Goal: Transaction & Acquisition: Purchase product/service

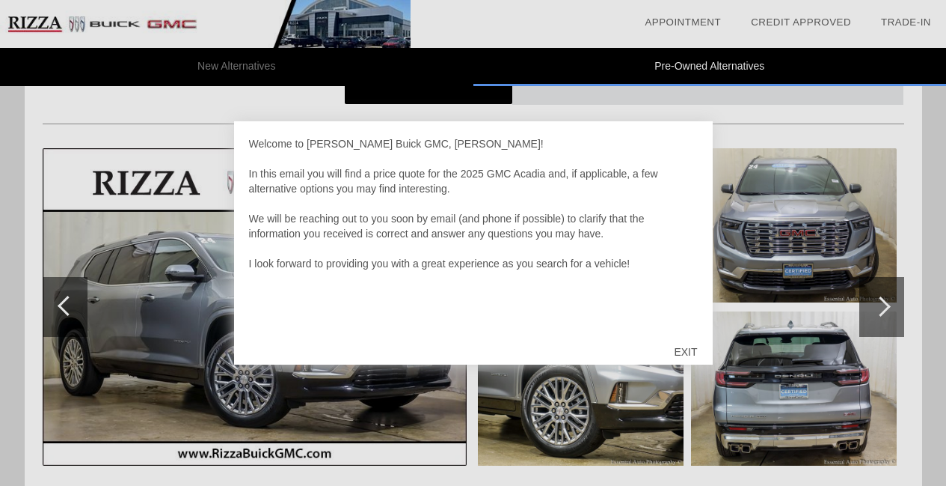
scroll to position [1072, 0]
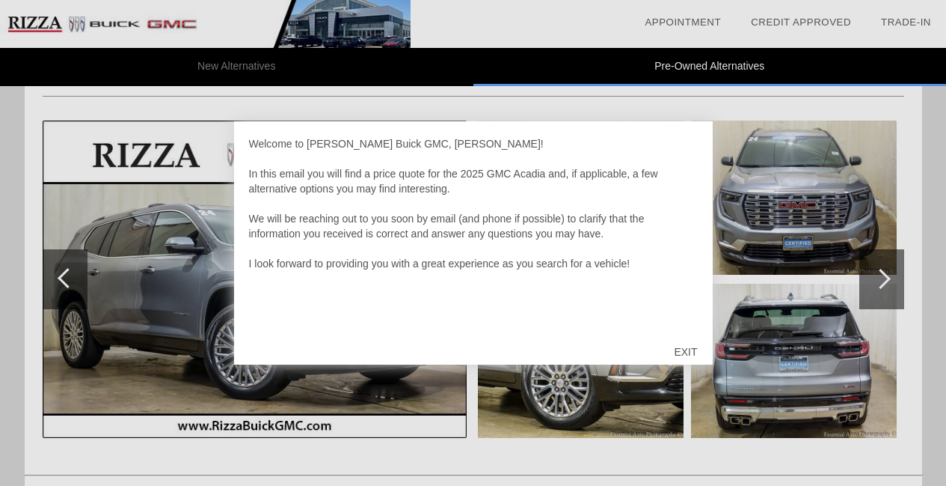
click at [687, 347] on div "EXIT" at bounding box center [685, 351] width 53 height 45
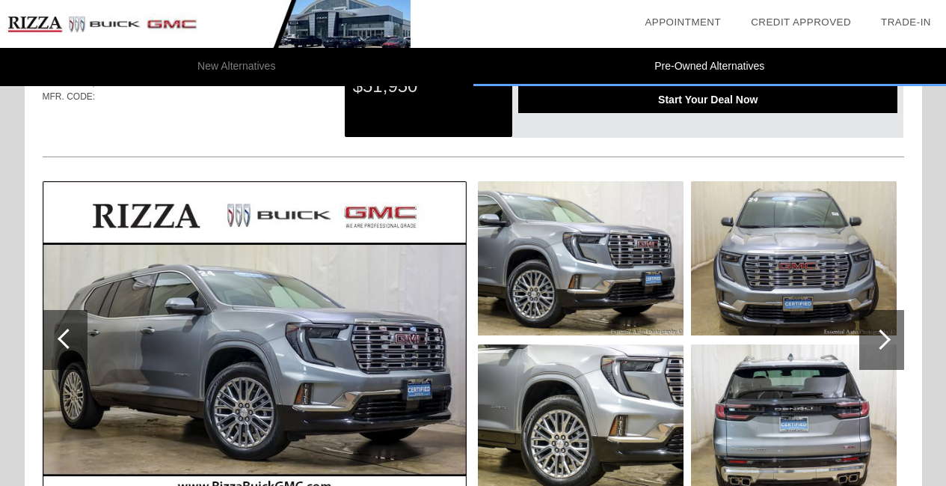
scroll to position [1047, 0]
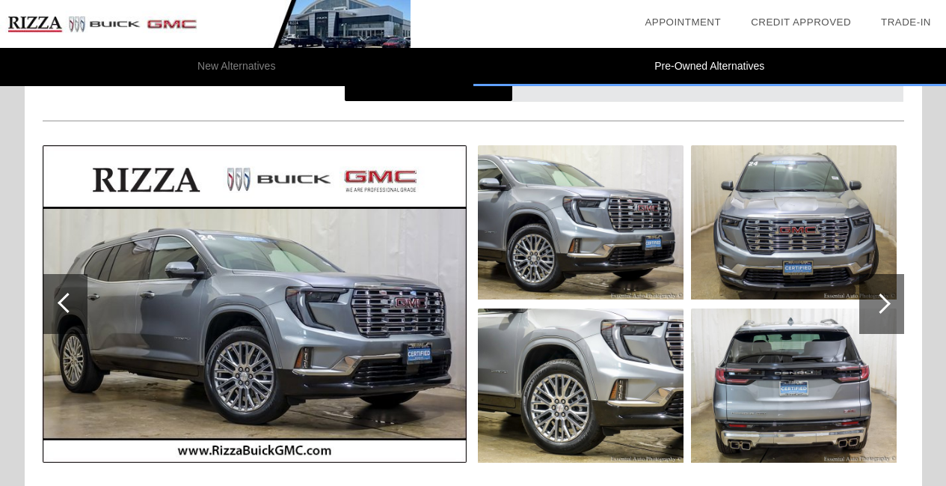
click at [277, 287] on img at bounding box center [255, 303] width 424 height 317
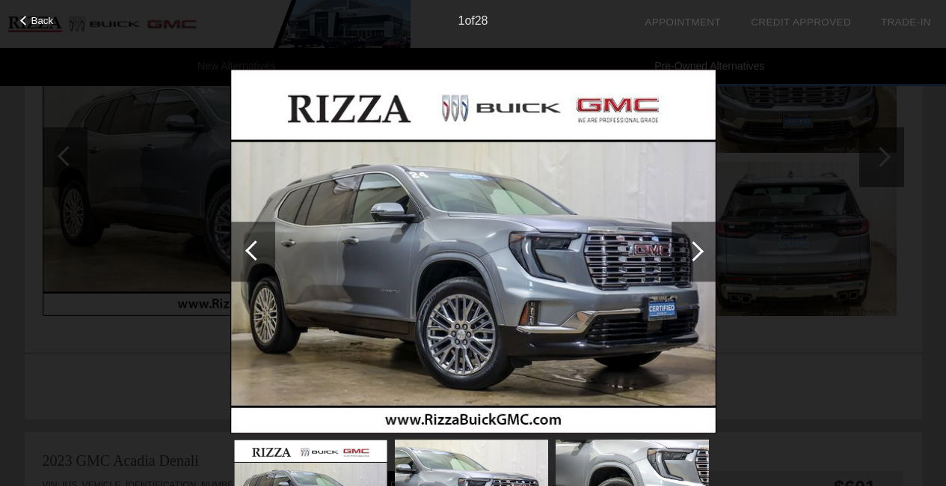
scroll to position [1197, 0]
click at [700, 250] on div at bounding box center [694, 251] width 20 height 20
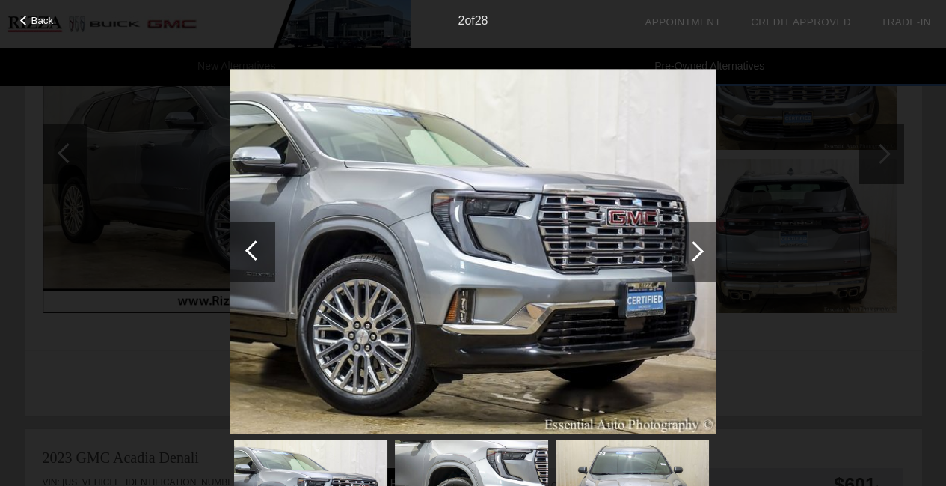
click at [699, 248] on div at bounding box center [694, 251] width 20 height 20
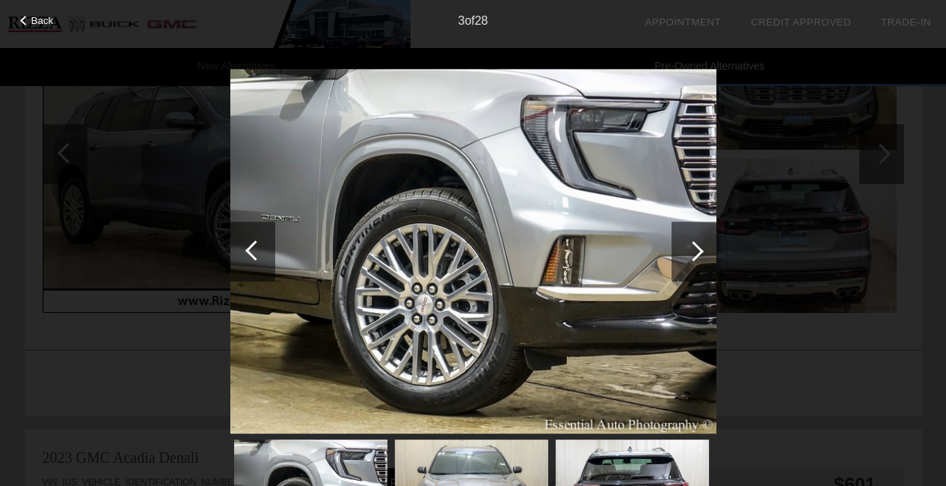
click at [699, 248] on div at bounding box center [694, 251] width 20 height 20
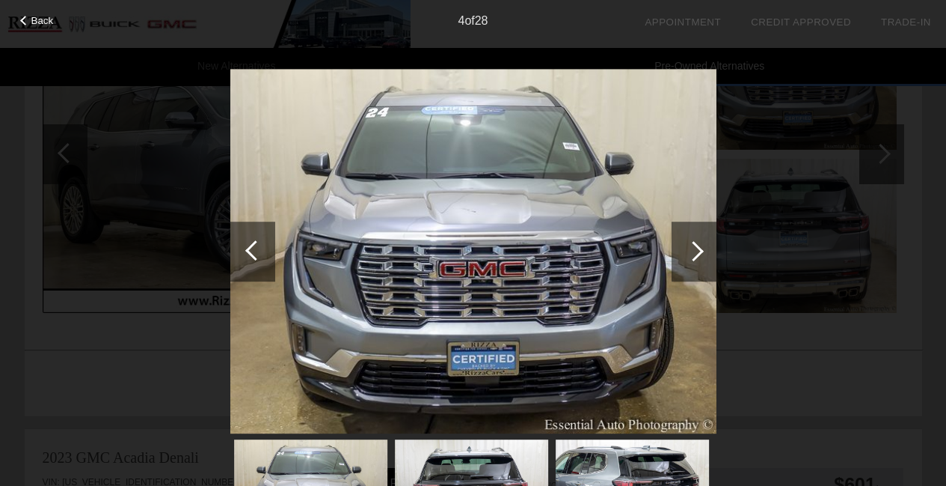
click at [699, 248] on div at bounding box center [694, 251] width 20 height 20
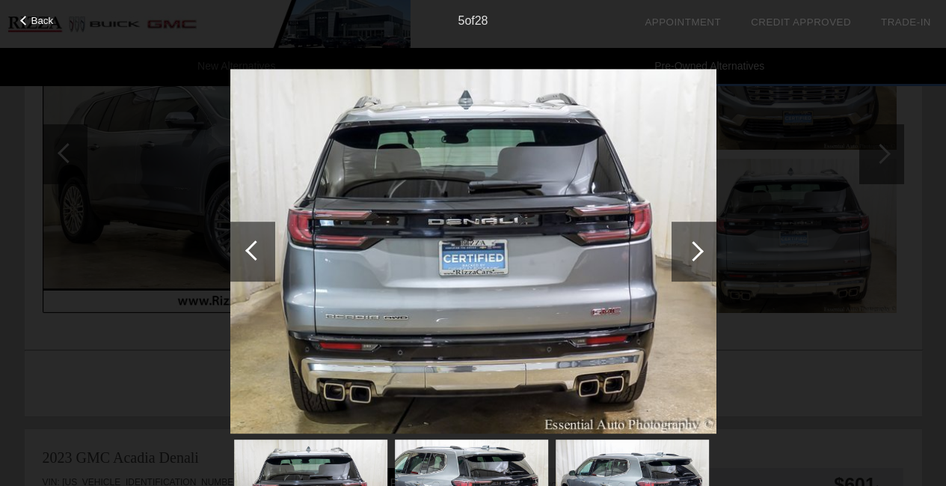
click at [699, 248] on div at bounding box center [694, 251] width 20 height 20
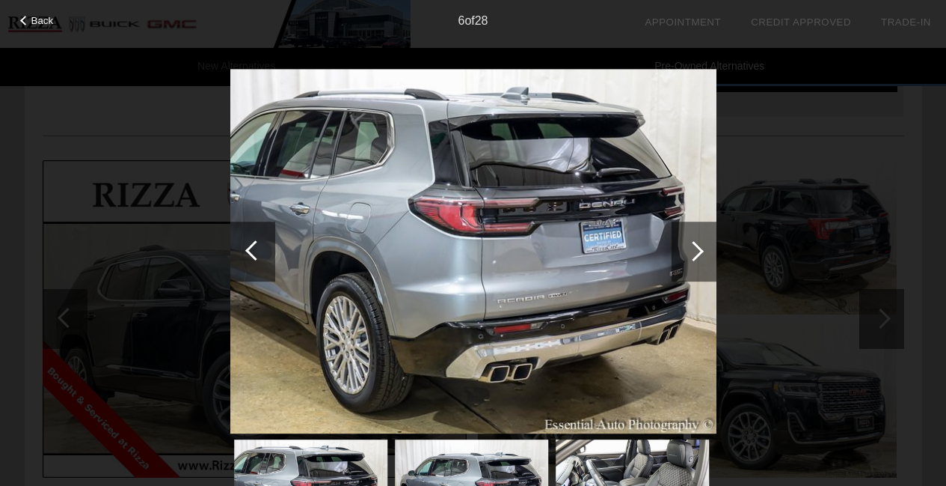
scroll to position [1646, 0]
click at [36, 23] on span "Back" at bounding box center [42, 20] width 22 height 11
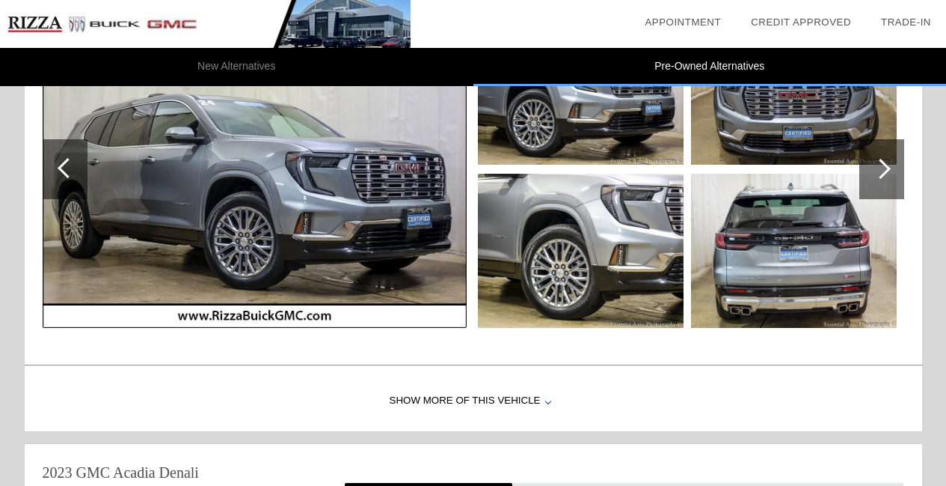
scroll to position [1197, 0]
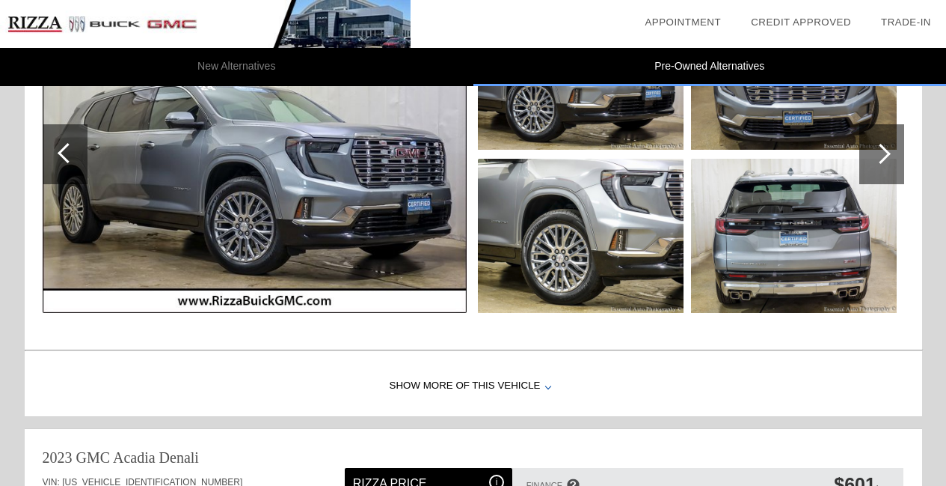
click at [460, 384] on div "Show More of this Vehicle" at bounding box center [474, 386] width 898 height 60
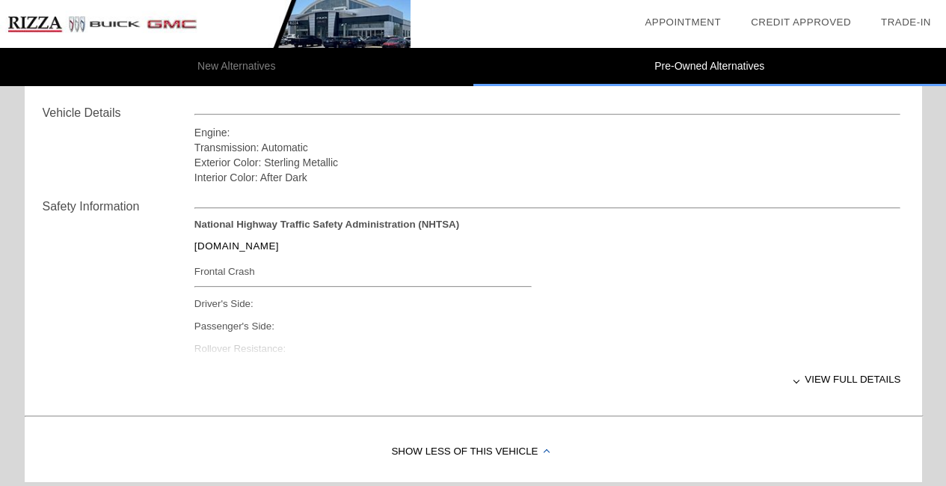
scroll to position [1496, 0]
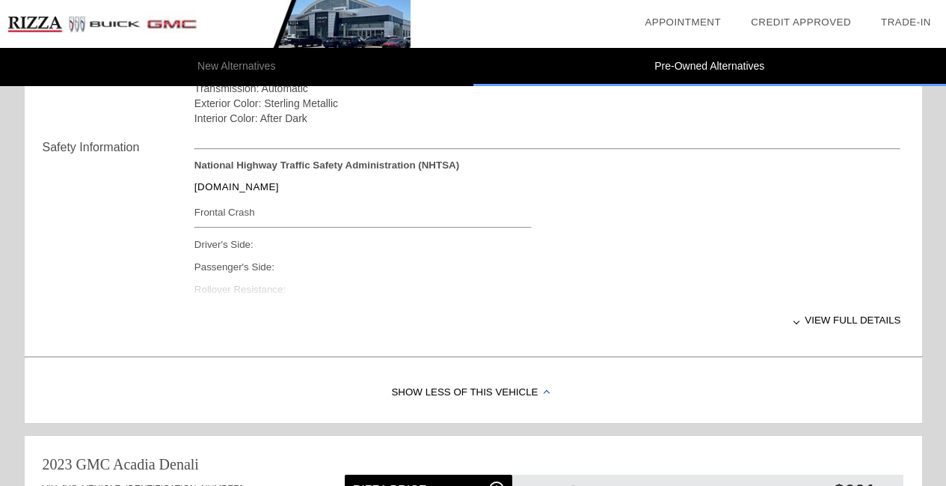
click at [849, 321] on div "View full details" at bounding box center [548, 320] width 707 height 37
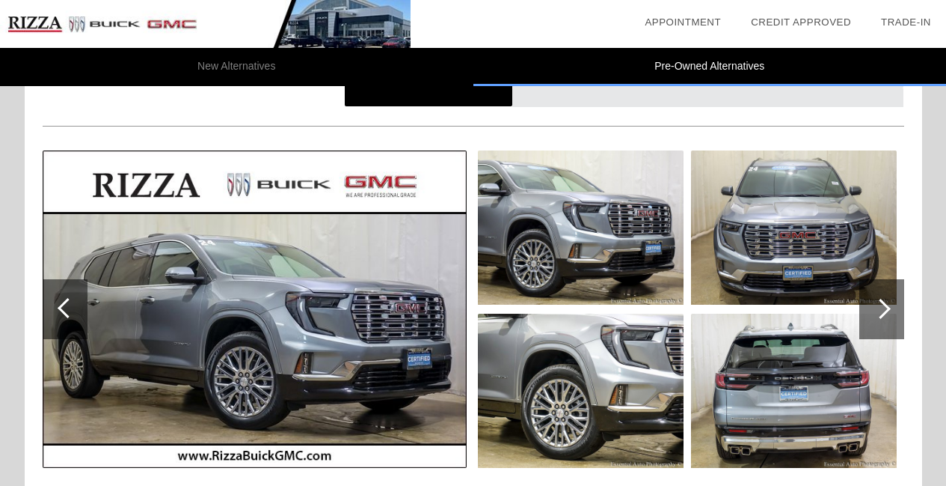
scroll to position [1047, 0]
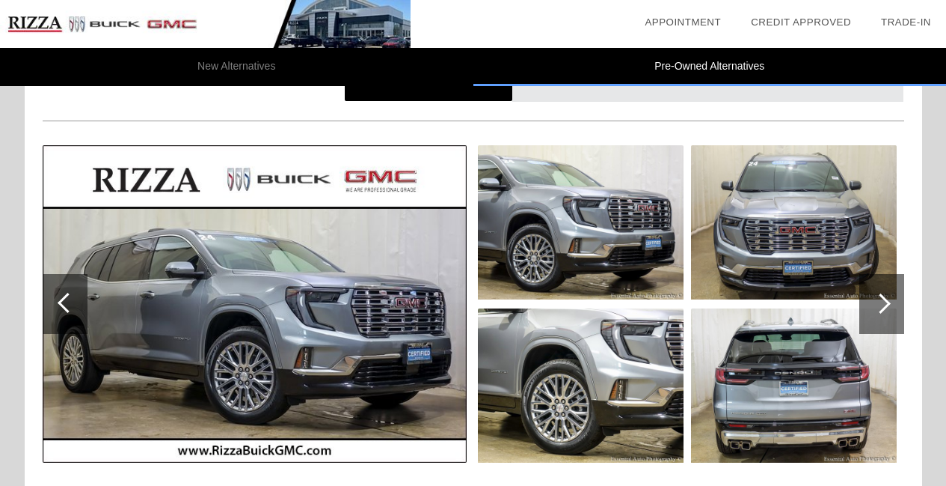
click at [881, 308] on div at bounding box center [881, 303] width 20 height 20
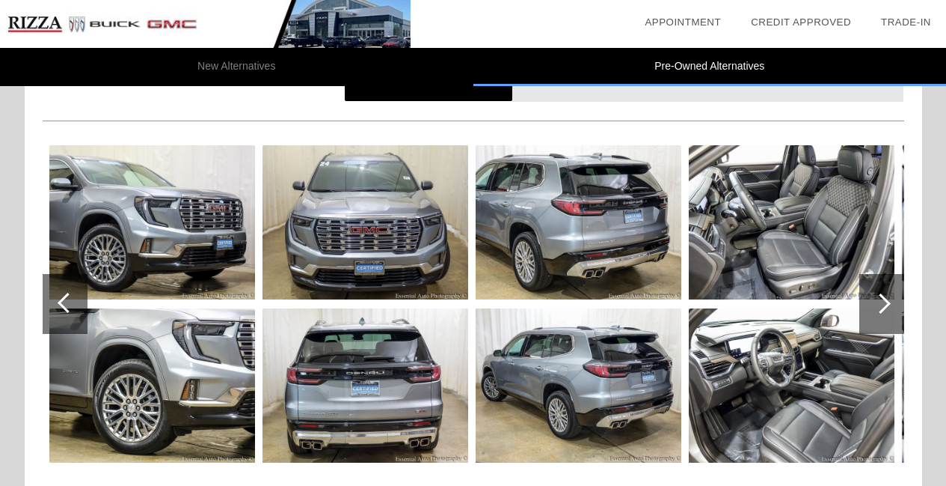
click at [883, 305] on div at bounding box center [881, 303] width 20 height 20
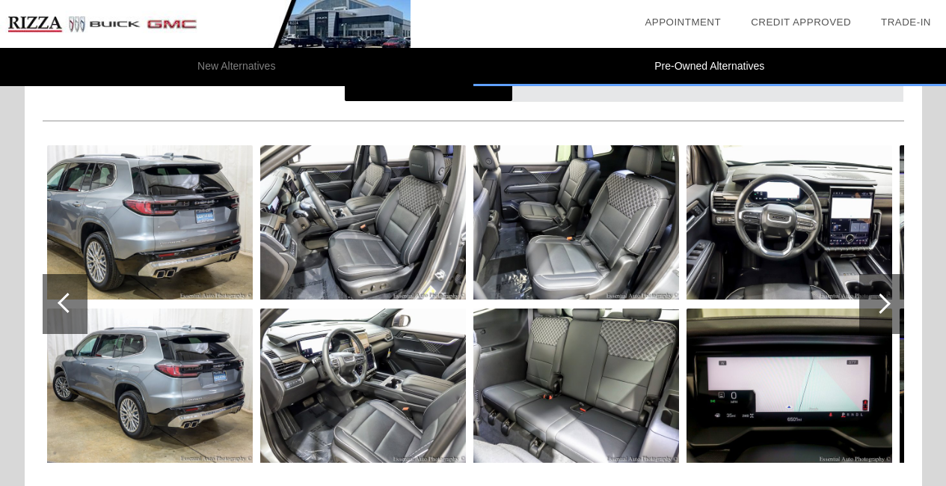
click at [883, 305] on div at bounding box center [881, 303] width 20 height 20
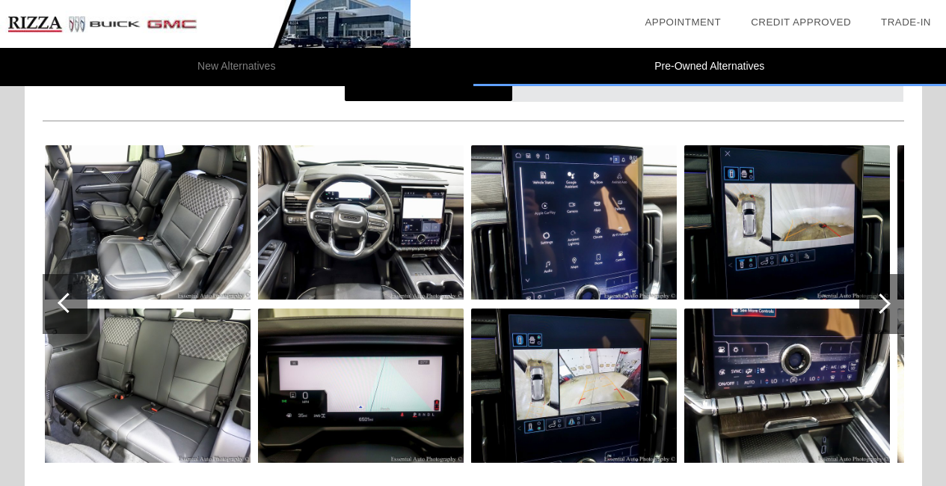
click at [883, 305] on div at bounding box center [881, 303] width 20 height 20
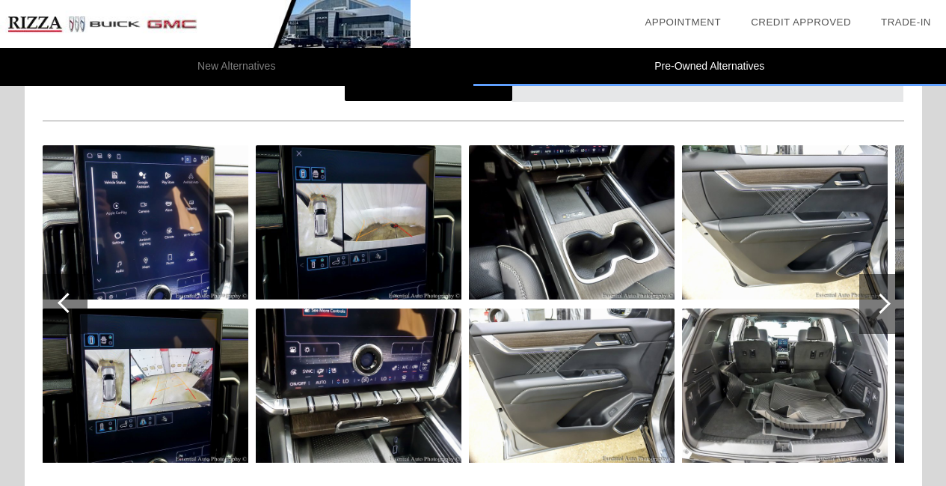
click at [569, 204] on img at bounding box center [572, 222] width 206 height 154
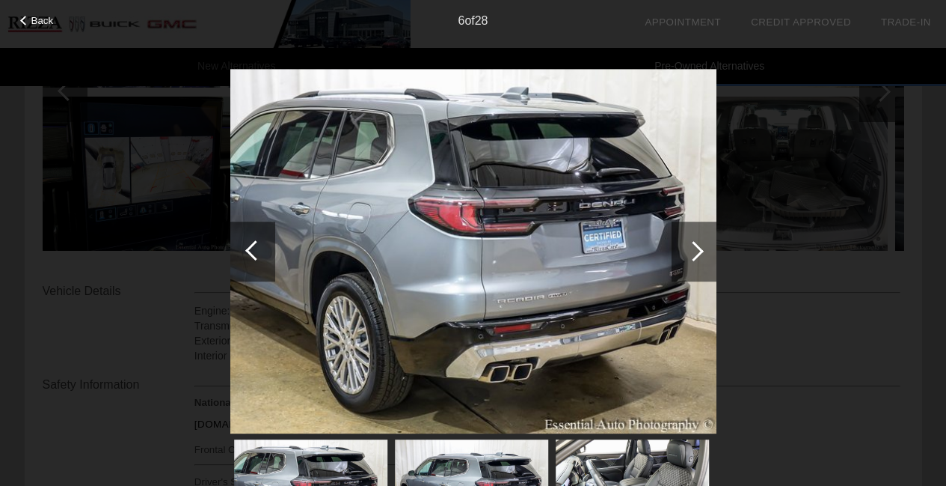
scroll to position [1272, 0]
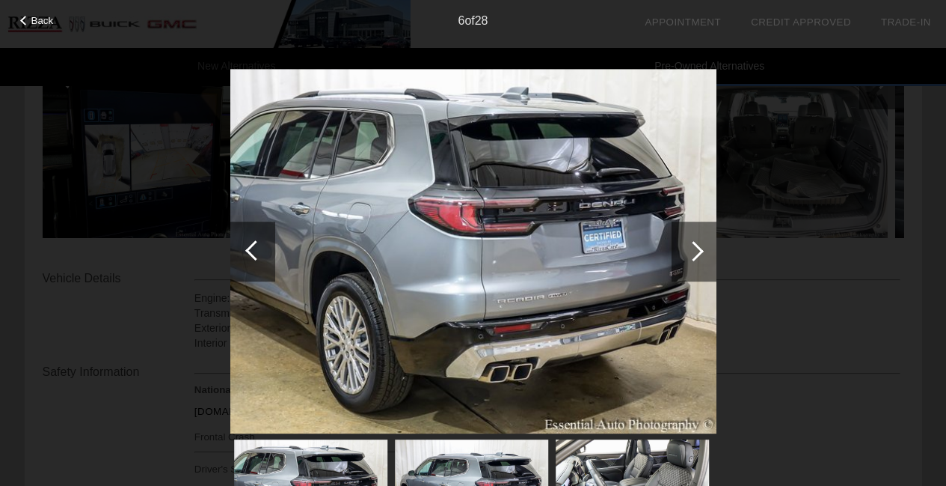
click at [703, 257] on div at bounding box center [694, 251] width 45 height 60
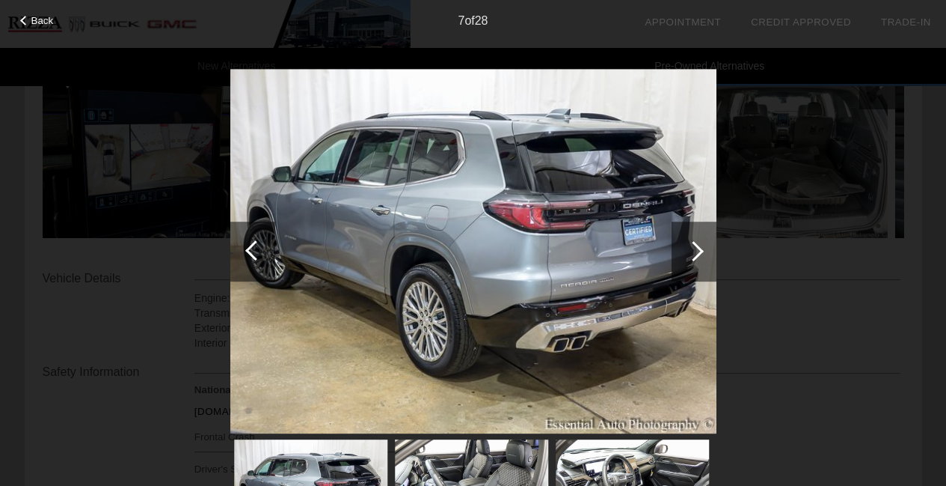
click at [703, 257] on div at bounding box center [694, 251] width 45 height 60
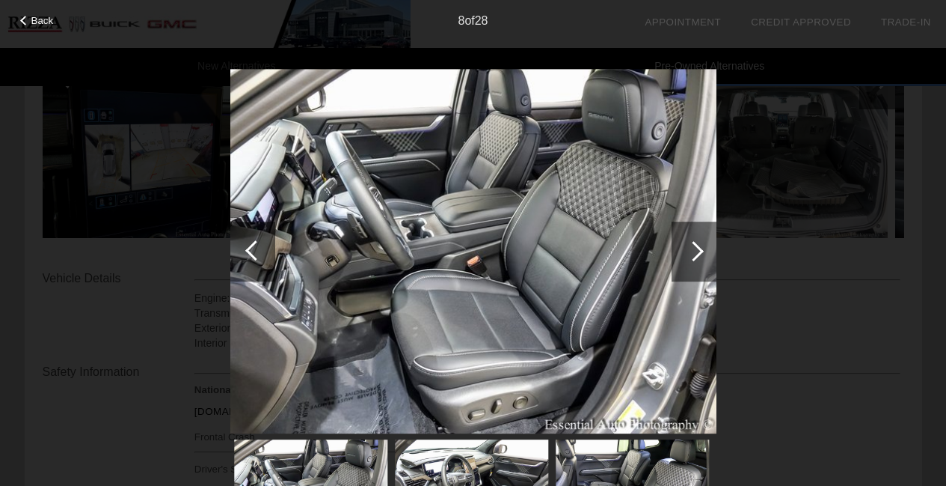
click at [703, 257] on div at bounding box center [694, 251] width 45 height 60
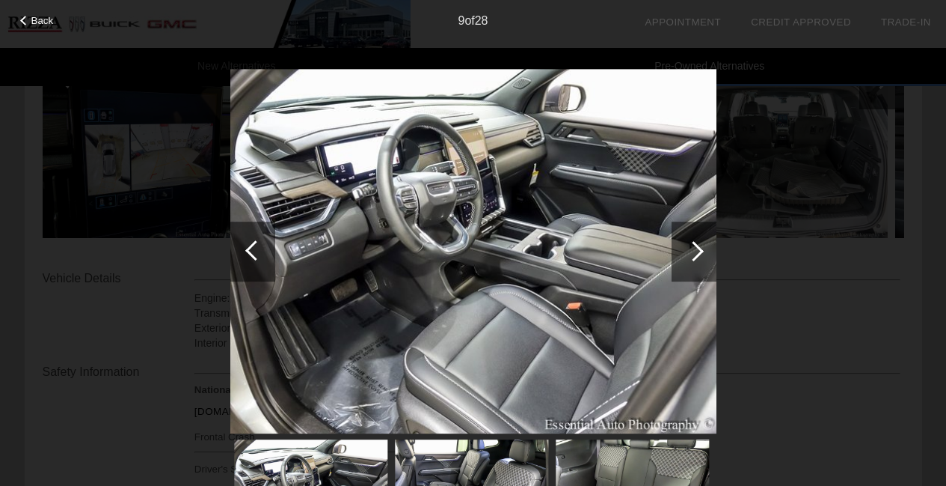
click at [703, 257] on div at bounding box center [694, 251] width 45 height 60
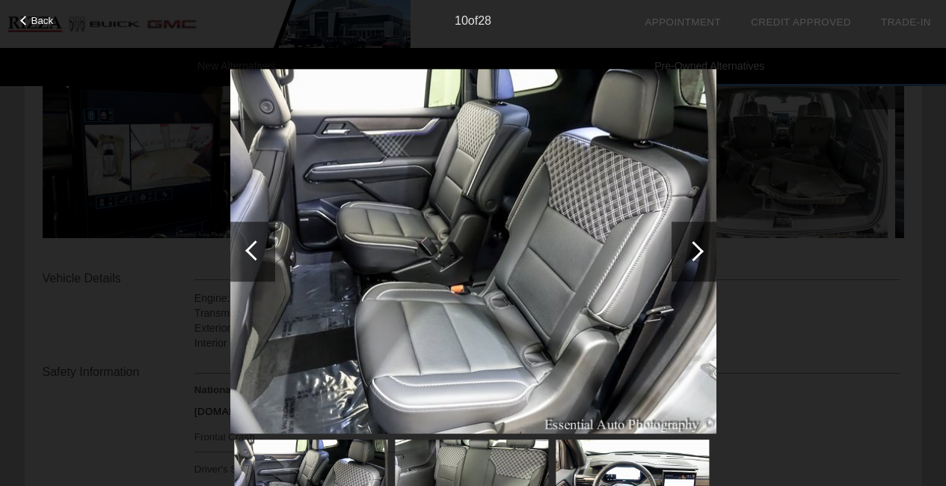
click at [703, 257] on div at bounding box center [694, 251] width 45 height 60
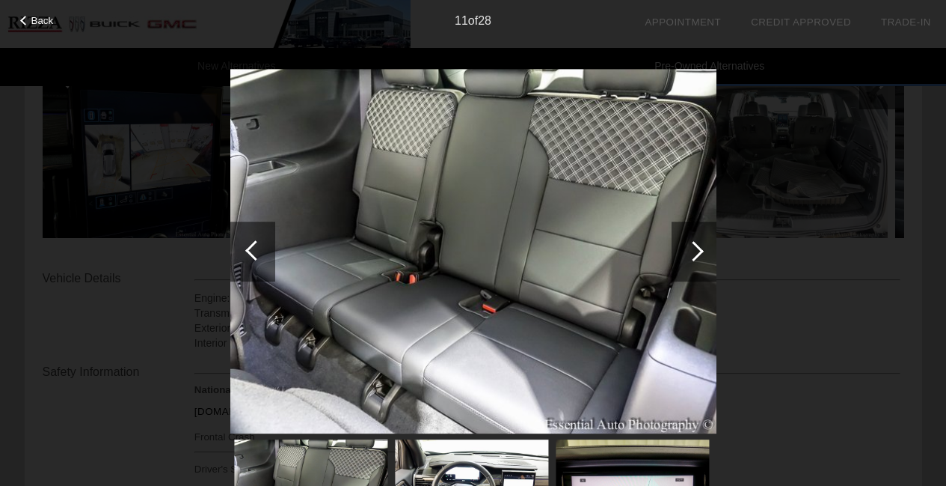
click at [703, 257] on div at bounding box center [694, 251] width 45 height 60
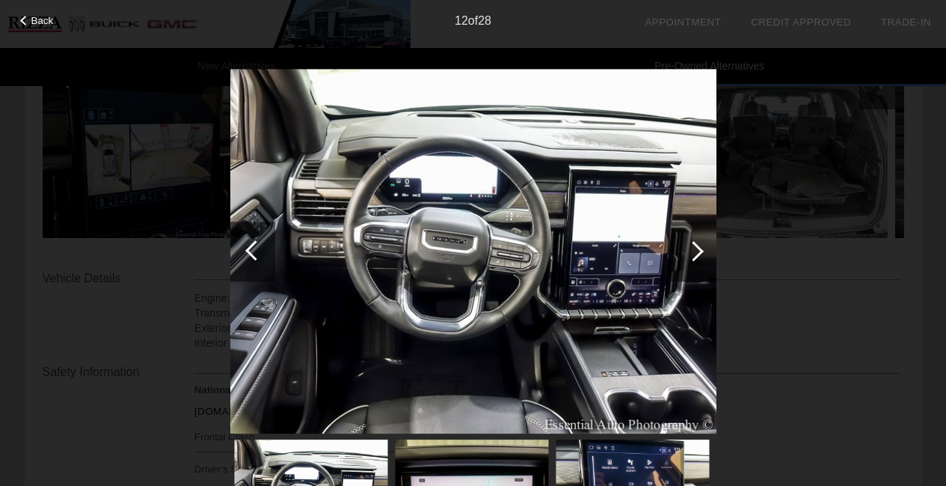
click at [703, 257] on div at bounding box center [694, 251] width 45 height 60
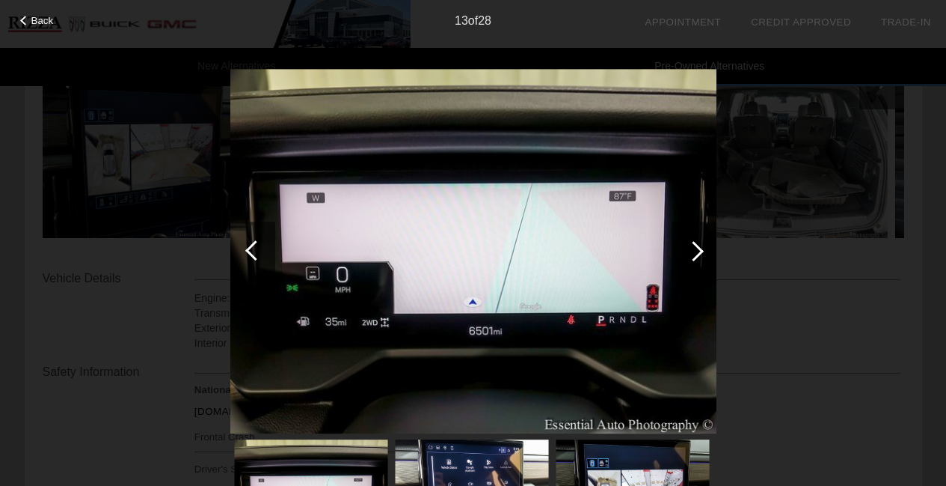
click at [703, 257] on div at bounding box center [694, 251] width 45 height 60
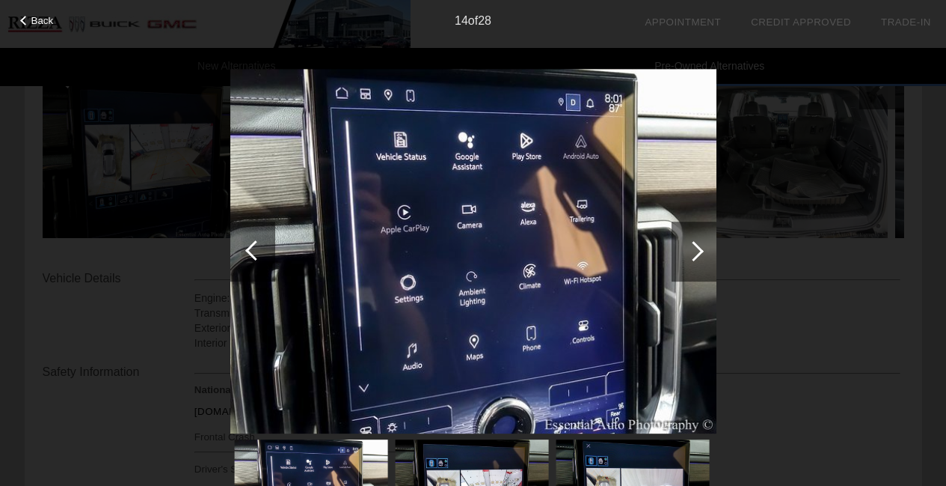
click at [703, 257] on div at bounding box center [694, 251] width 45 height 60
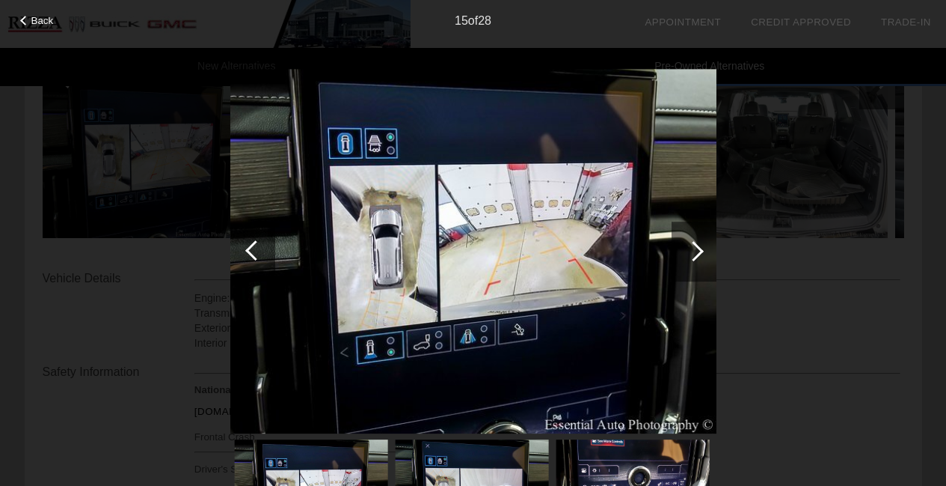
click at [703, 257] on div at bounding box center [694, 251] width 45 height 60
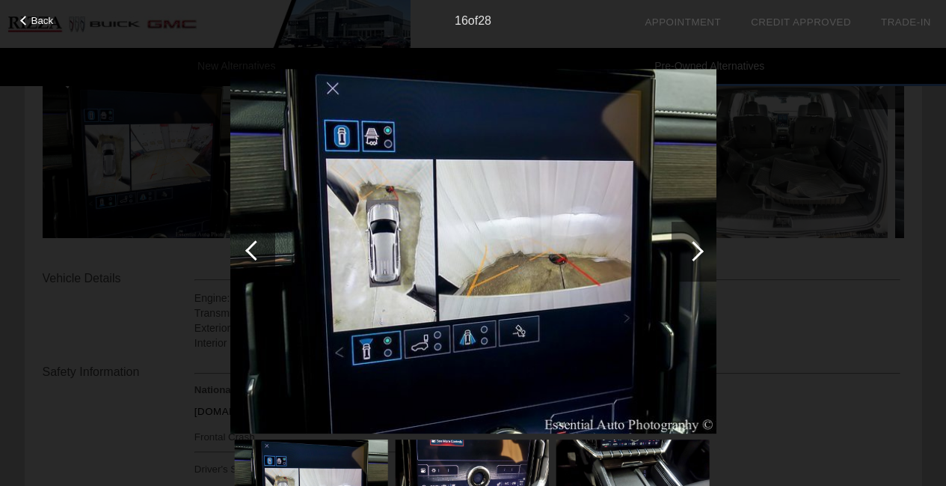
click at [703, 257] on div at bounding box center [694, 251] width 45 height 60
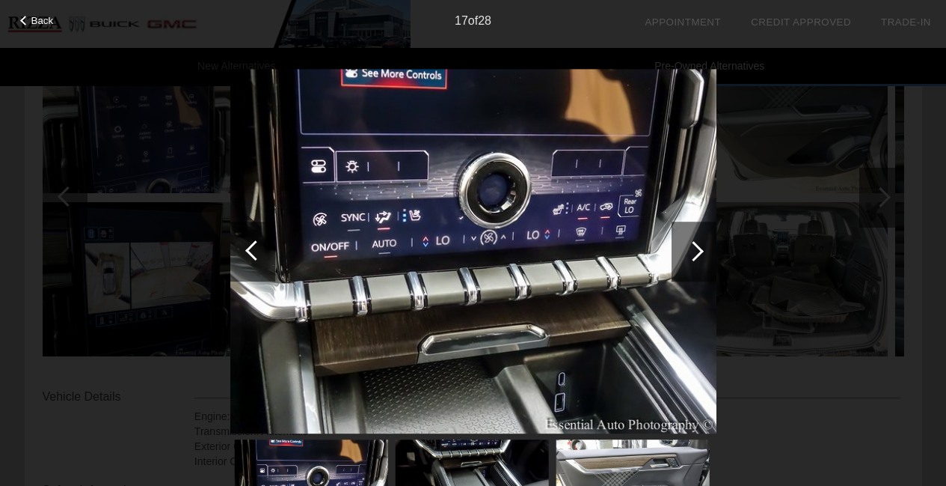
scroll to position [1197, 0]
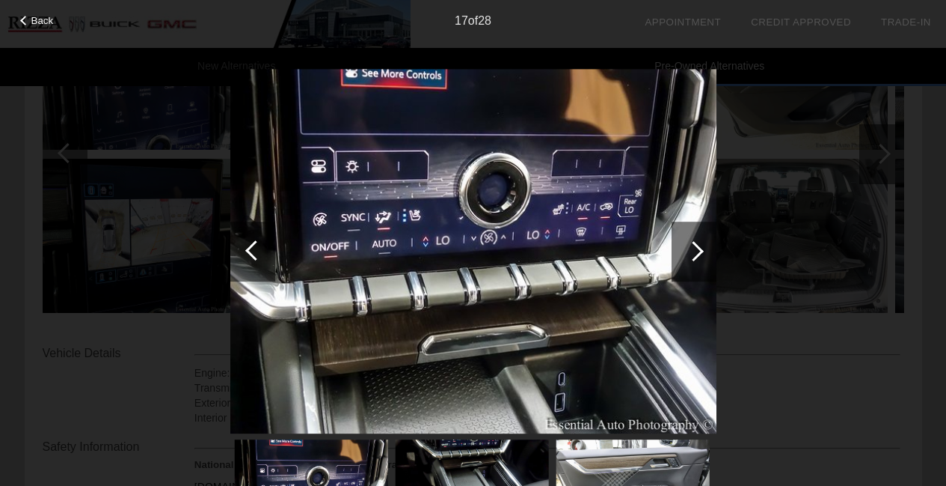
click at [698, 253] on div at bounding box center [694, 251] width 20 height 20
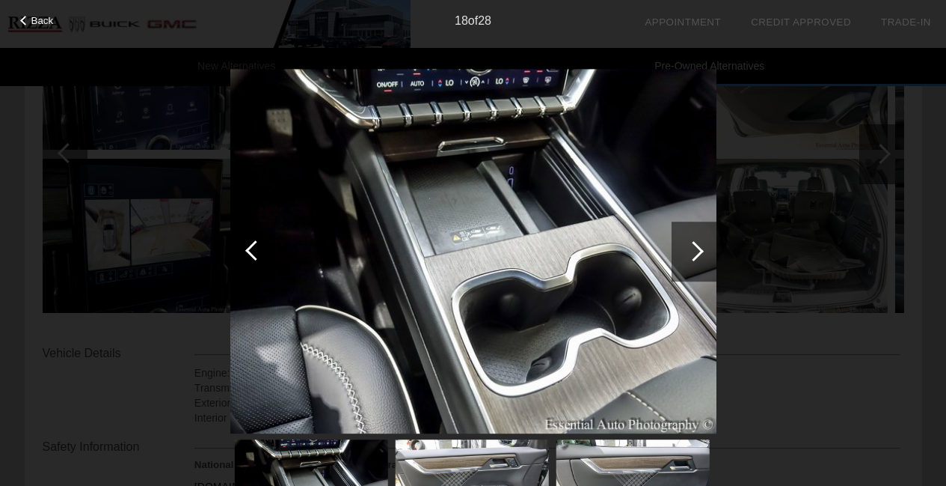
click at [697, 253] on div at bounding box center [694, 251] width 20 height 20
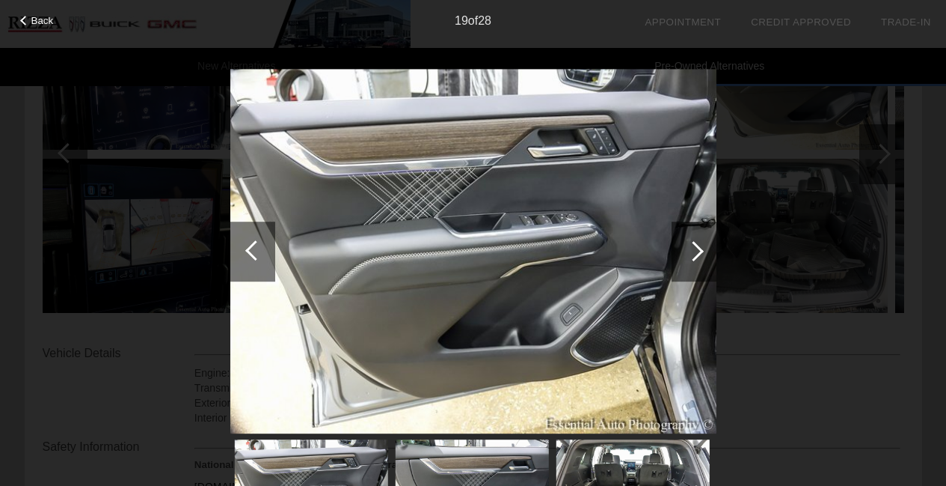
click at [697, 253] on div at bounding box center [694, 251] width 20 height 20
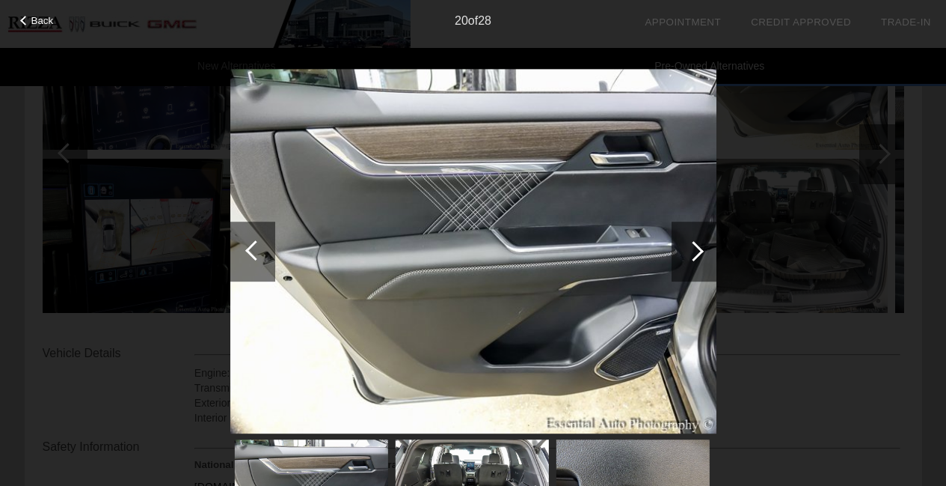
click at [697, 253] on div at bounding box center [694, 251] width 20 height 20
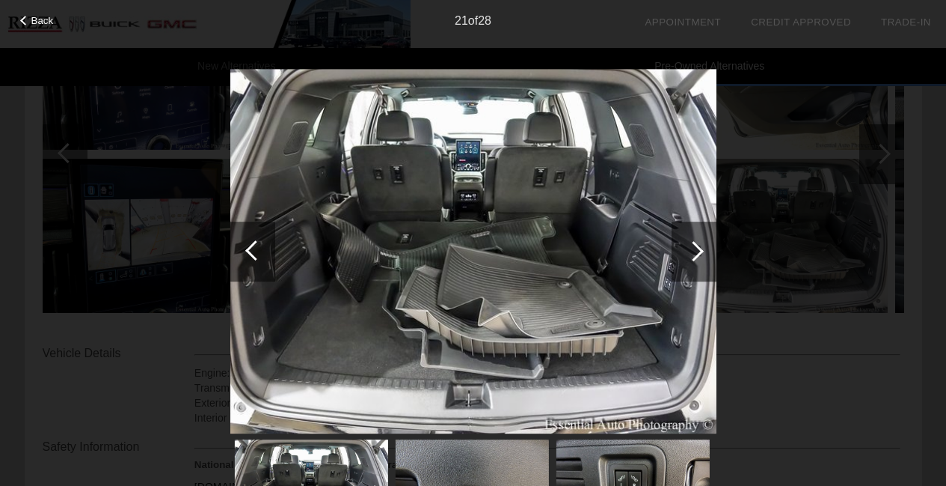
click at [697, 253] on div at bounding box center [694, 251] width 20 height 20
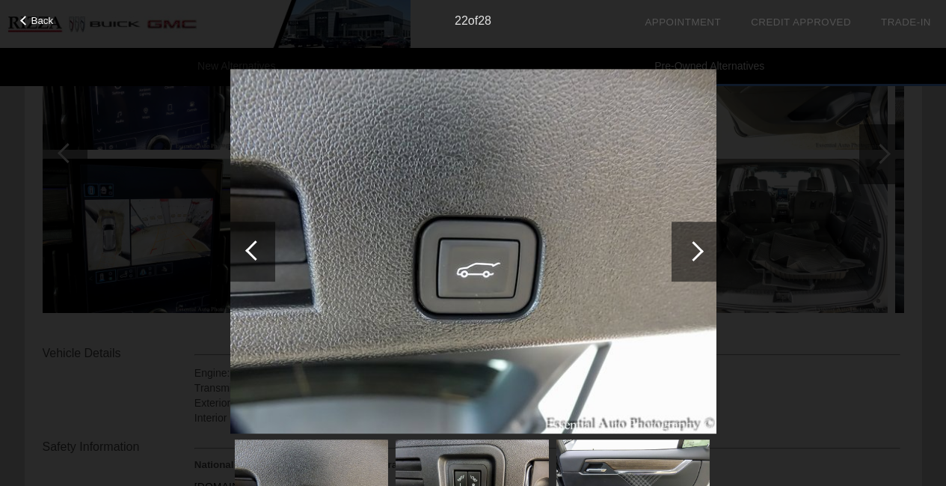
click at [697, 253] on div at bounding box center [694, 251] width 20 height 20
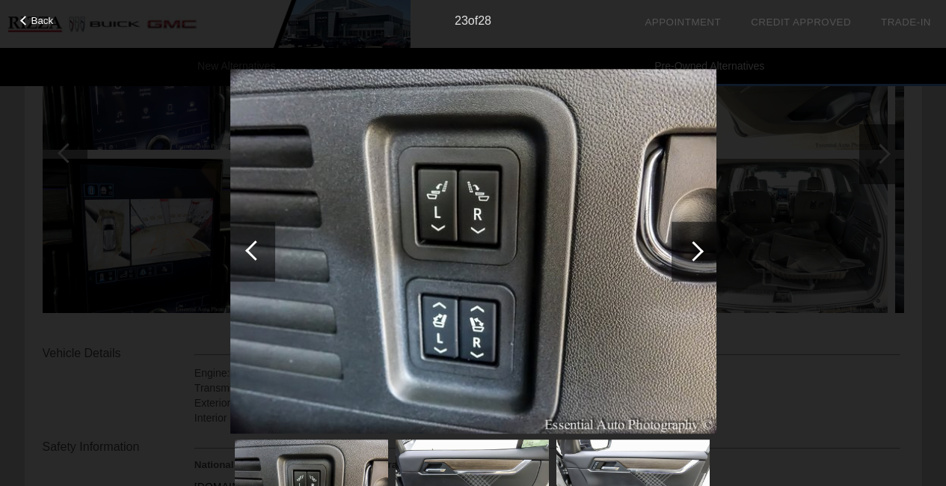
click at [697, 253] on div at bounding box center [694, 251] width 20 height 20
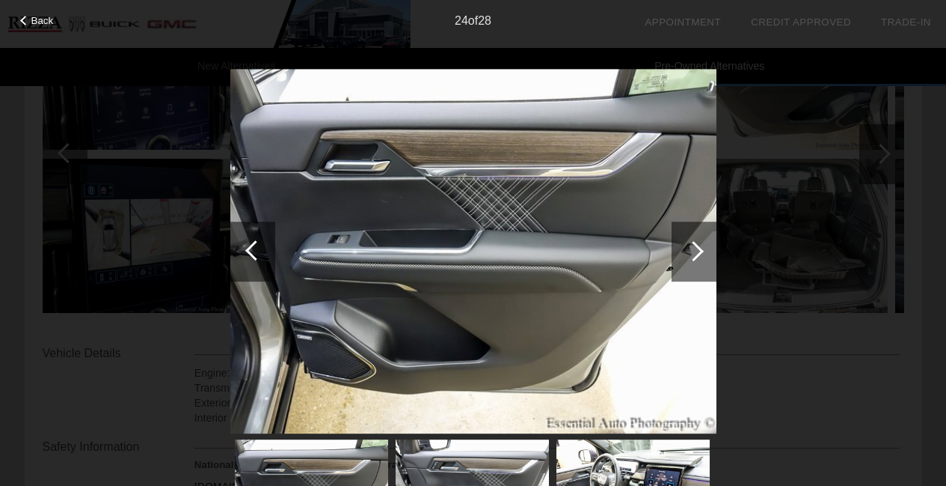
click at [697, 253] on div at bounding box center [694, 251] width 20 height 20
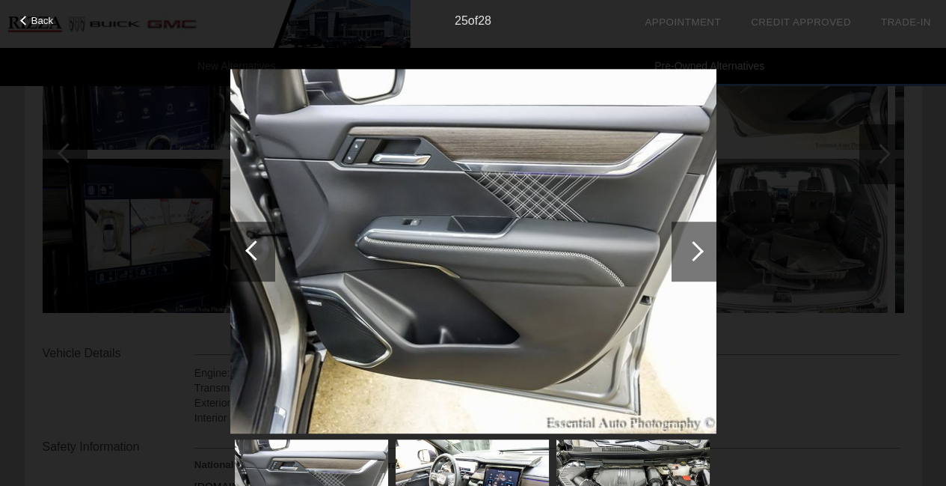
click at [697, 253] on div at bounding box center [694, 251] width 20 height 20
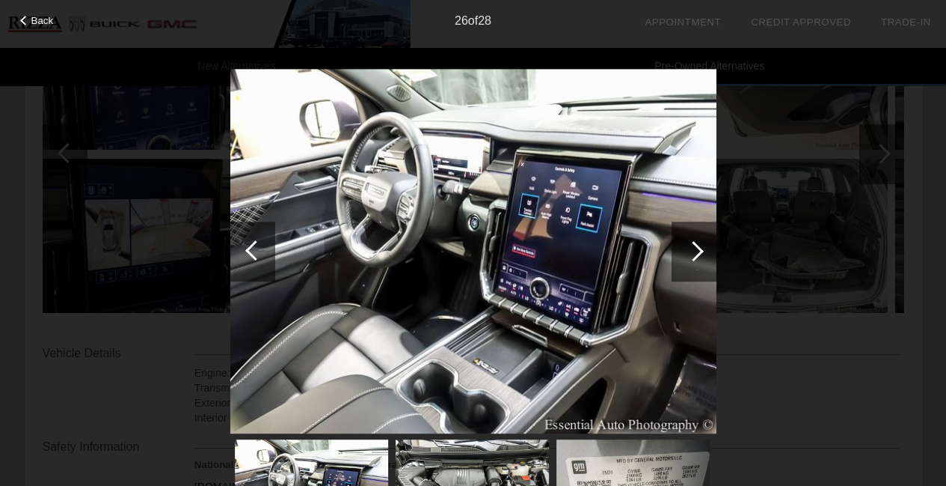
click at [697, 253] on div at bounding box center [694, 251] width 20 height 20
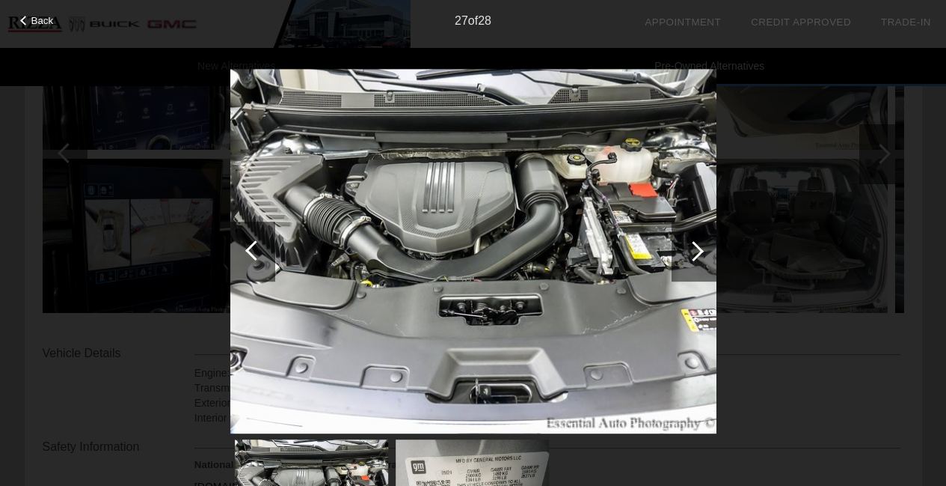
click at [697, 253] on div at bounding box center [694, 251] width 20 height 20
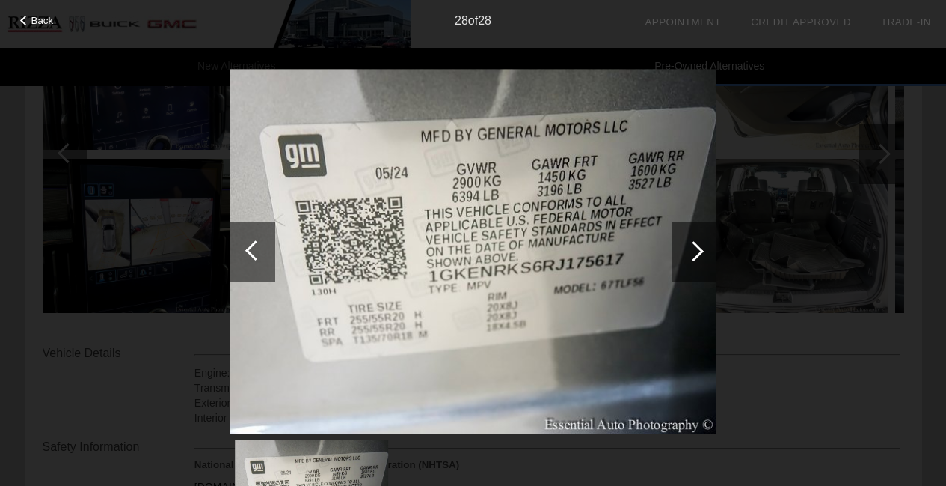
click at [697, 253] on div at bounding box center [694, 251] width 20 height 20
click at [700, 245] on div at bounding box center [694, 251] width 45 height 60
click at [697, 250] on div at bounding box center [694, 251] width 20 height 20
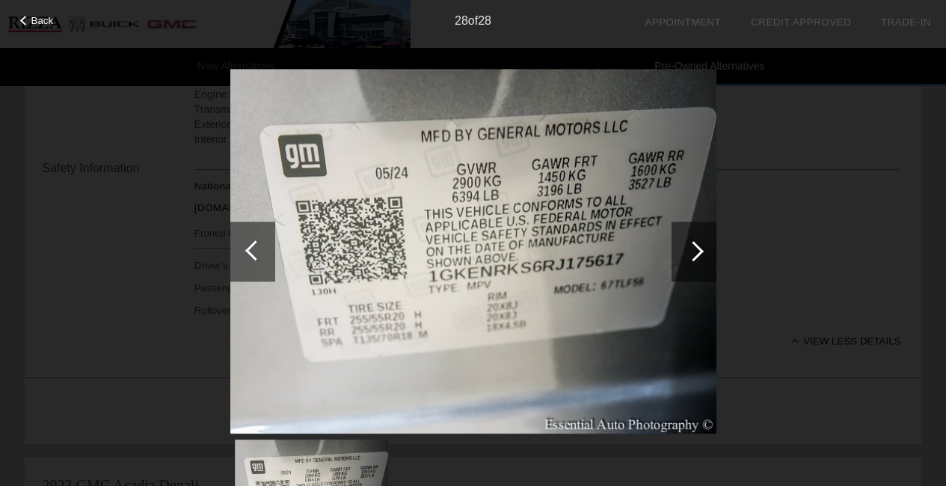
scroll to position [1496, 0]
click at [46, 22] on span "Back" at bounding box center [42, 20] width 22 height 11
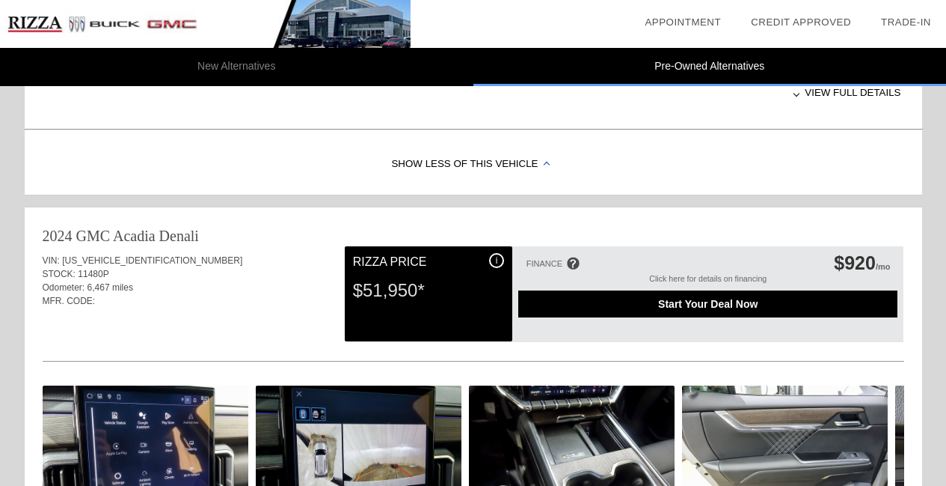
scroll to position [841, 0]
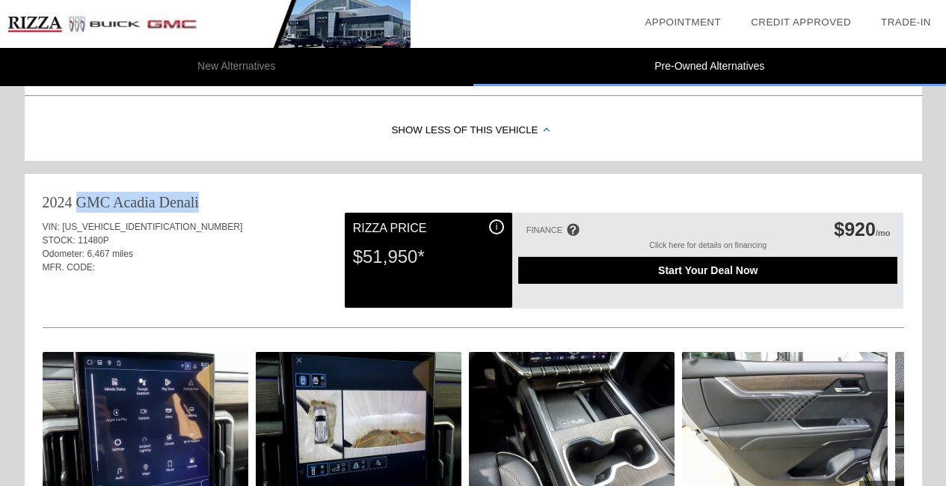
drag, startPoint x: 211, startPoint y: 202, endPoint x: 40, endPoint y: 203, distance: 170.6
drag, startPoint x: 40, startPoint y: 203, endPoint x: 65, endPoint y: 203, distance: 24.7
copy div "2024 GMC Acadia Denali"
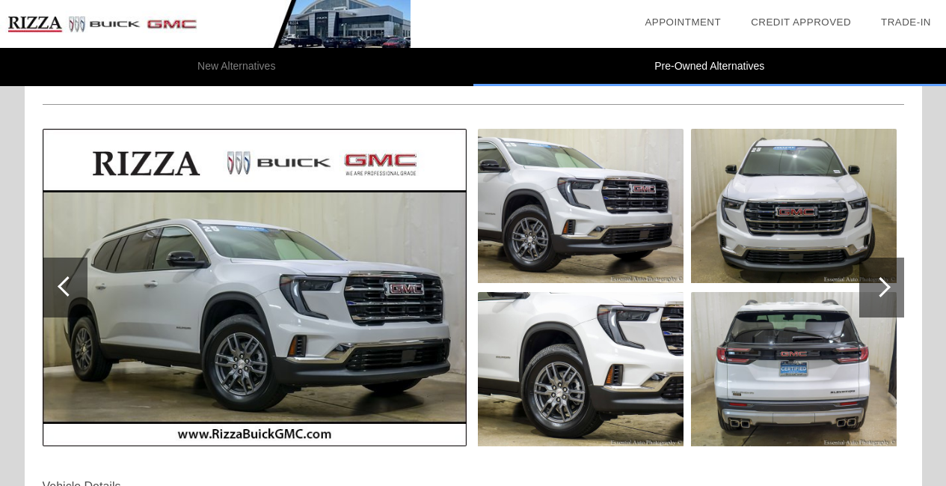
scroll to position [0, 0]
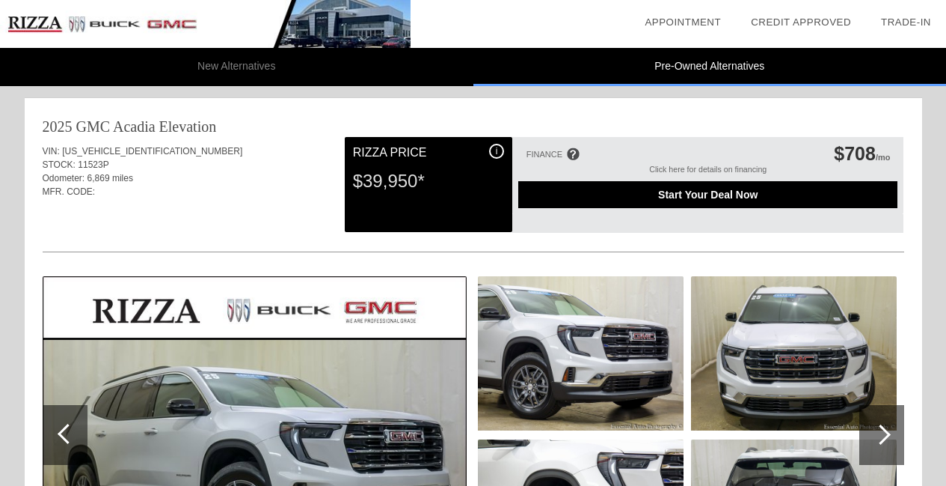
click at [49, 18] on img at bounding box center [205, 24] width 411 height 48
